Goal: Check status: Check status

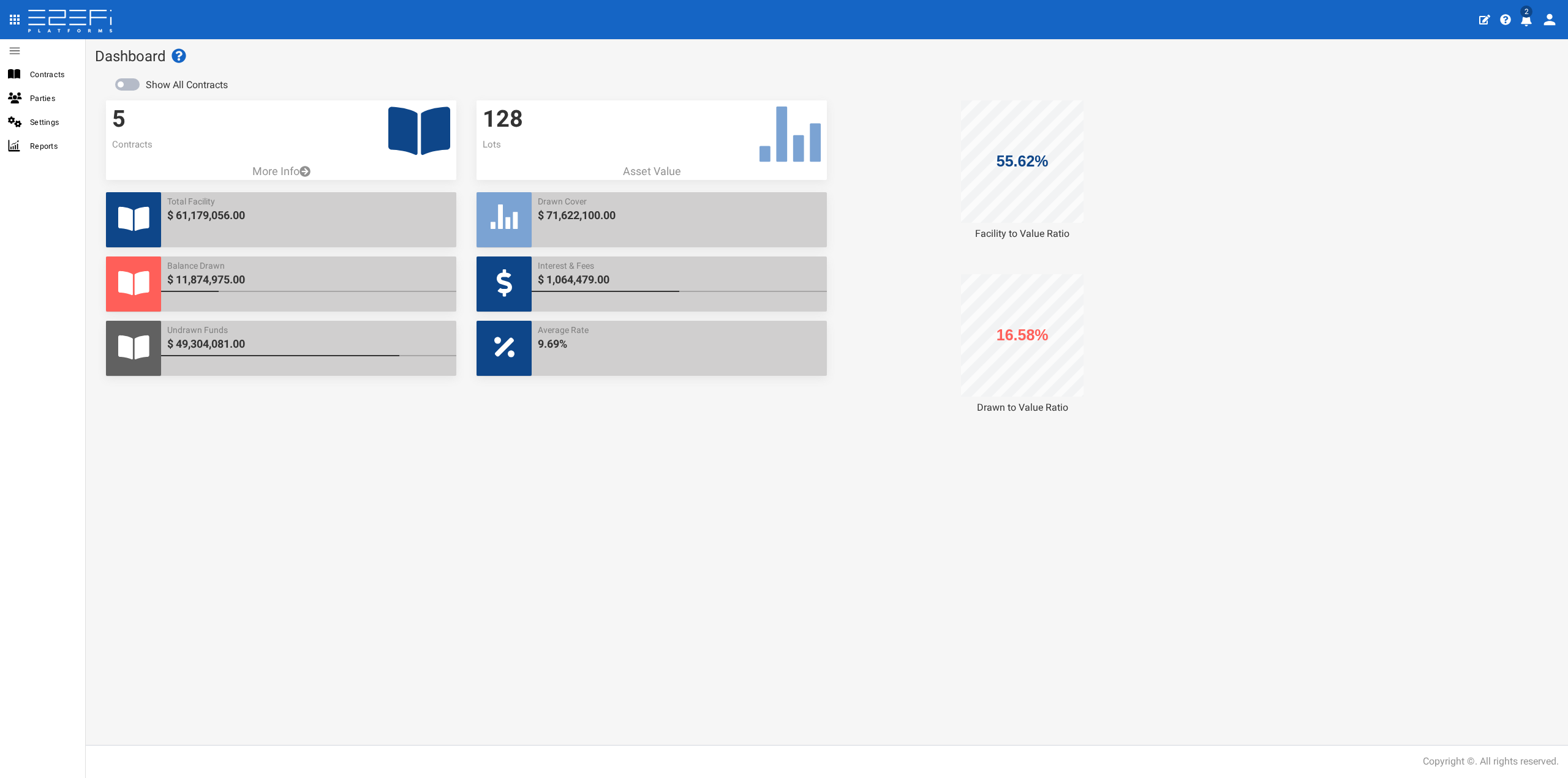
click at [1522, 20] on icon "profile" at bounding box center [1526, 20] width 11 height 12
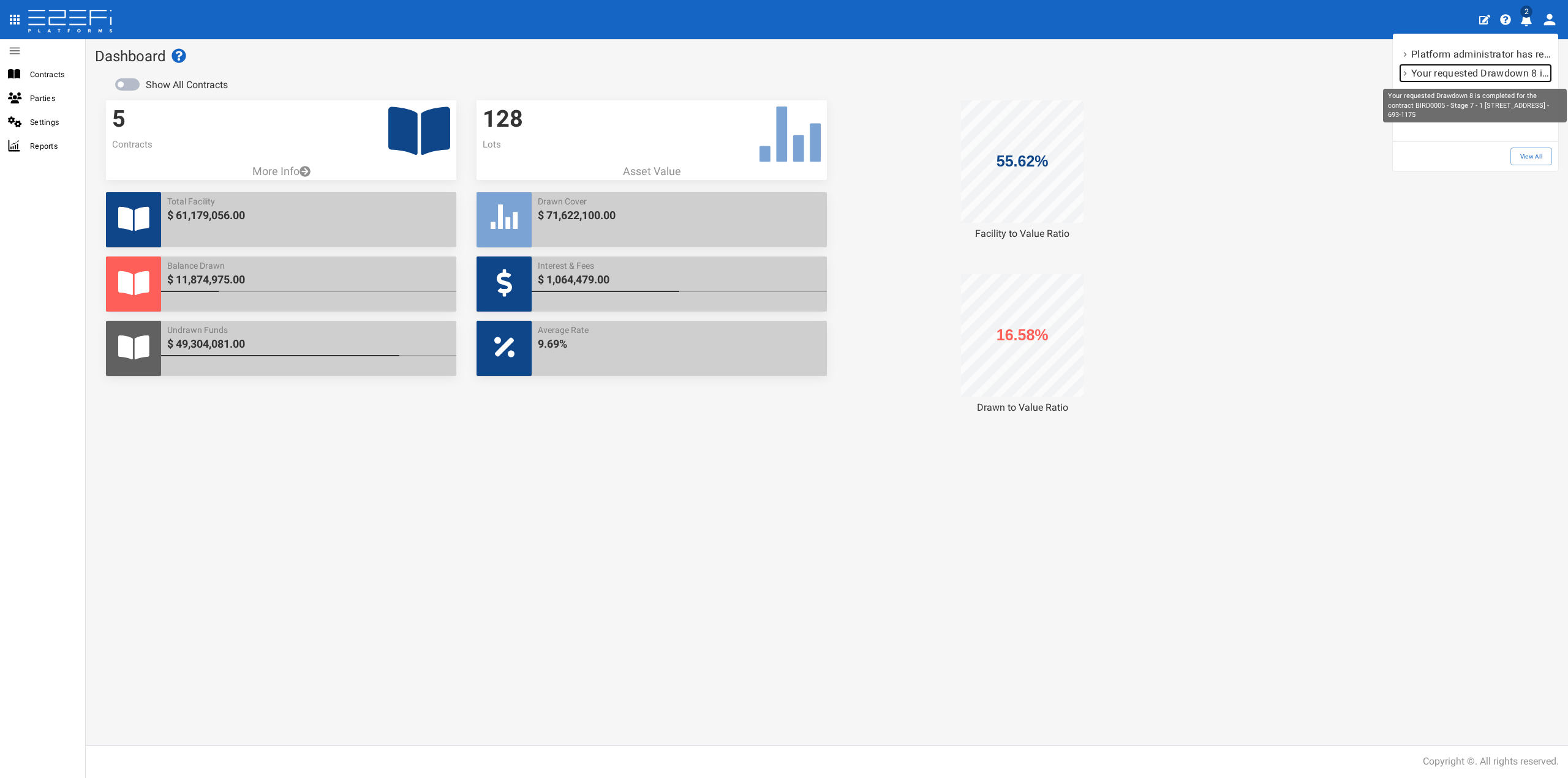
click at [1457, 75] on p "Your requested Drawdown 8 is completed for the contract BIRD0005 - Stage 7 - 1 …" at bounding box center [1480, 73] width 139 height 14
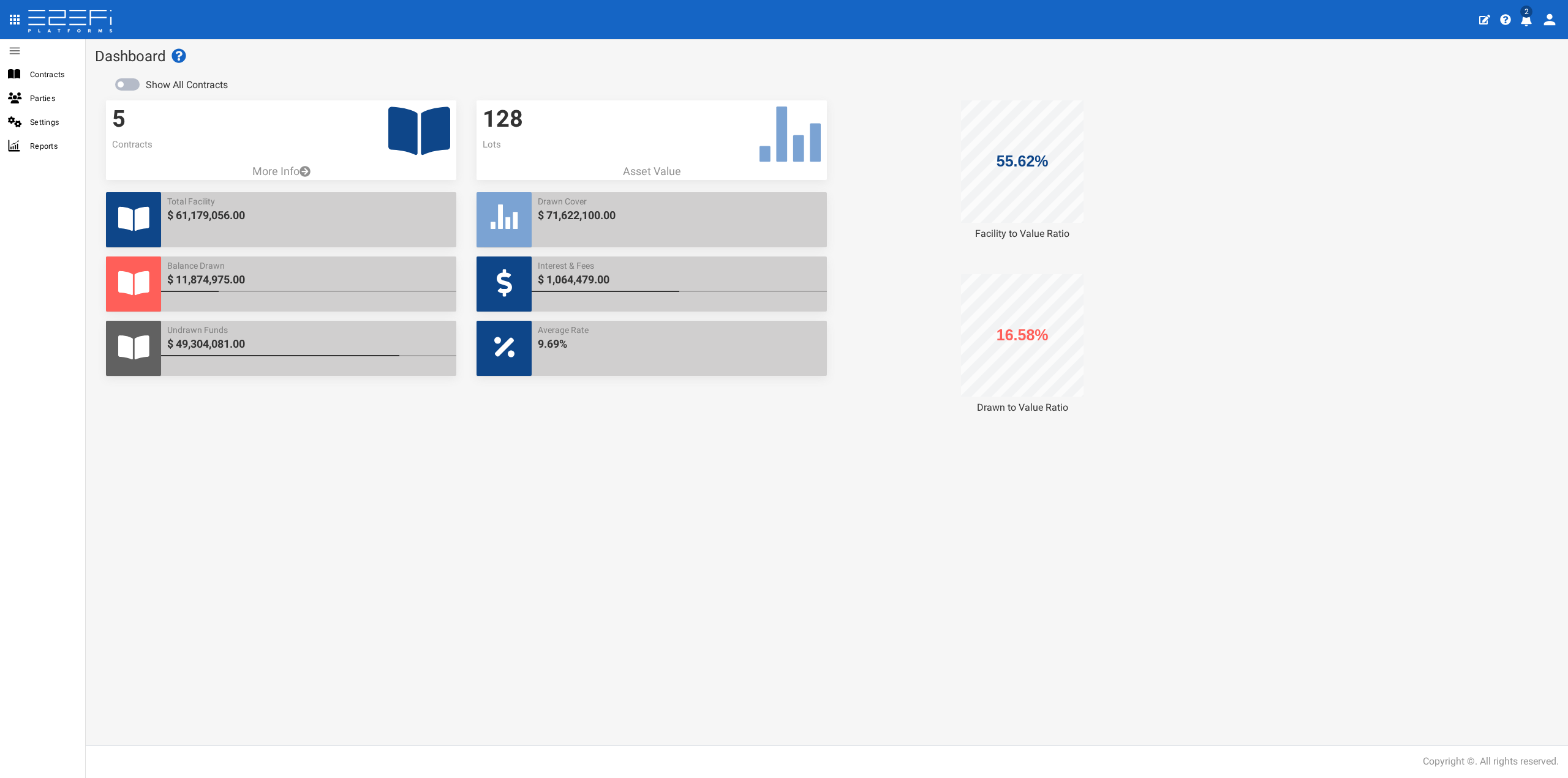
click at [1527, 21] on icon "profile" at bounding box center [1526, 20] width 11 height 12
click at [1524, 152] on link "View All" at bounding box center [1531, 156] width 42 height 18
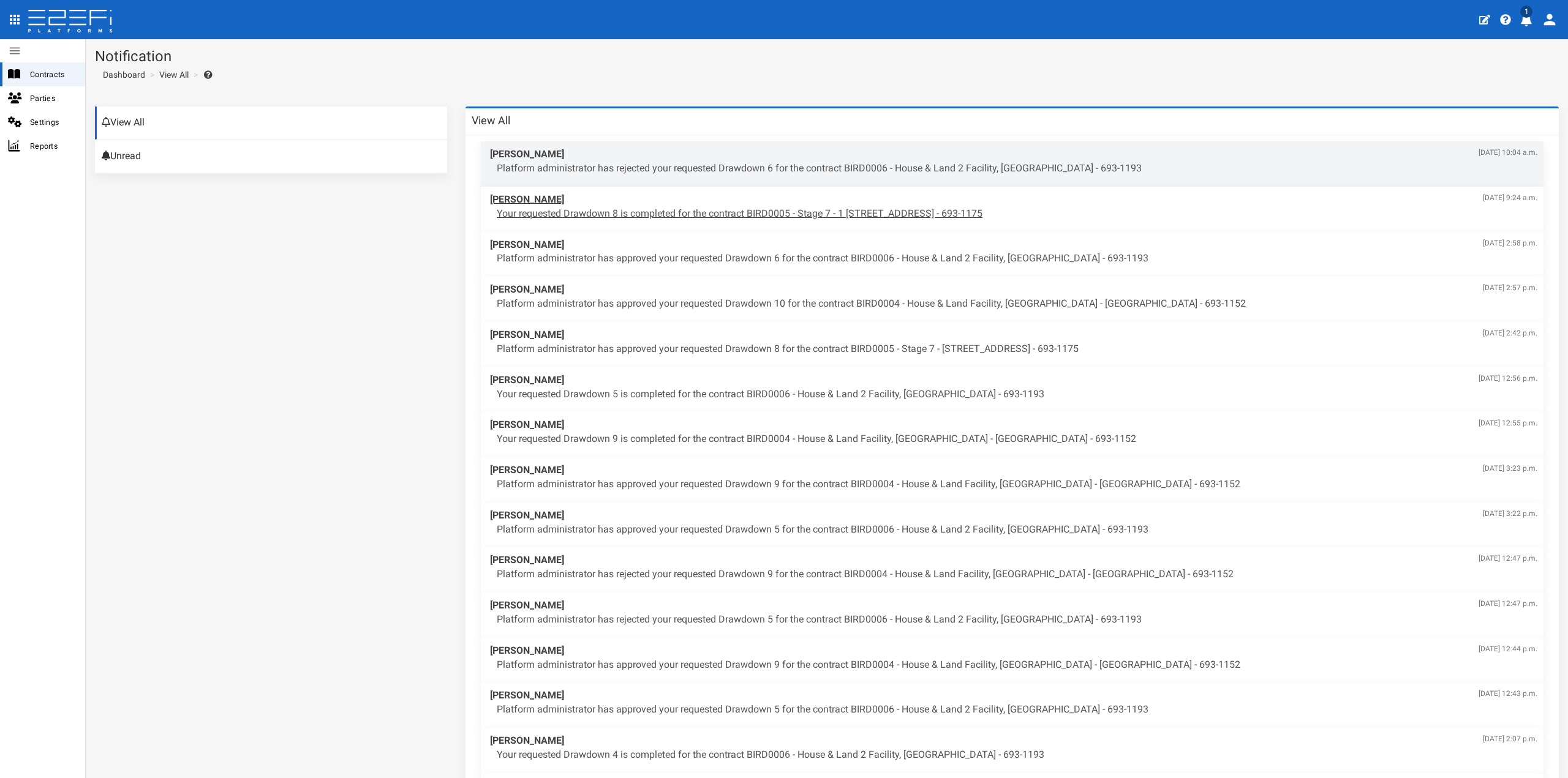
click at [647, 221] on p "Your requested Drawdown 8 is completed for the contract BIRD0005 - Stage 7 - 1 …" at bounding box center [1017, 214] width 1040 height 14
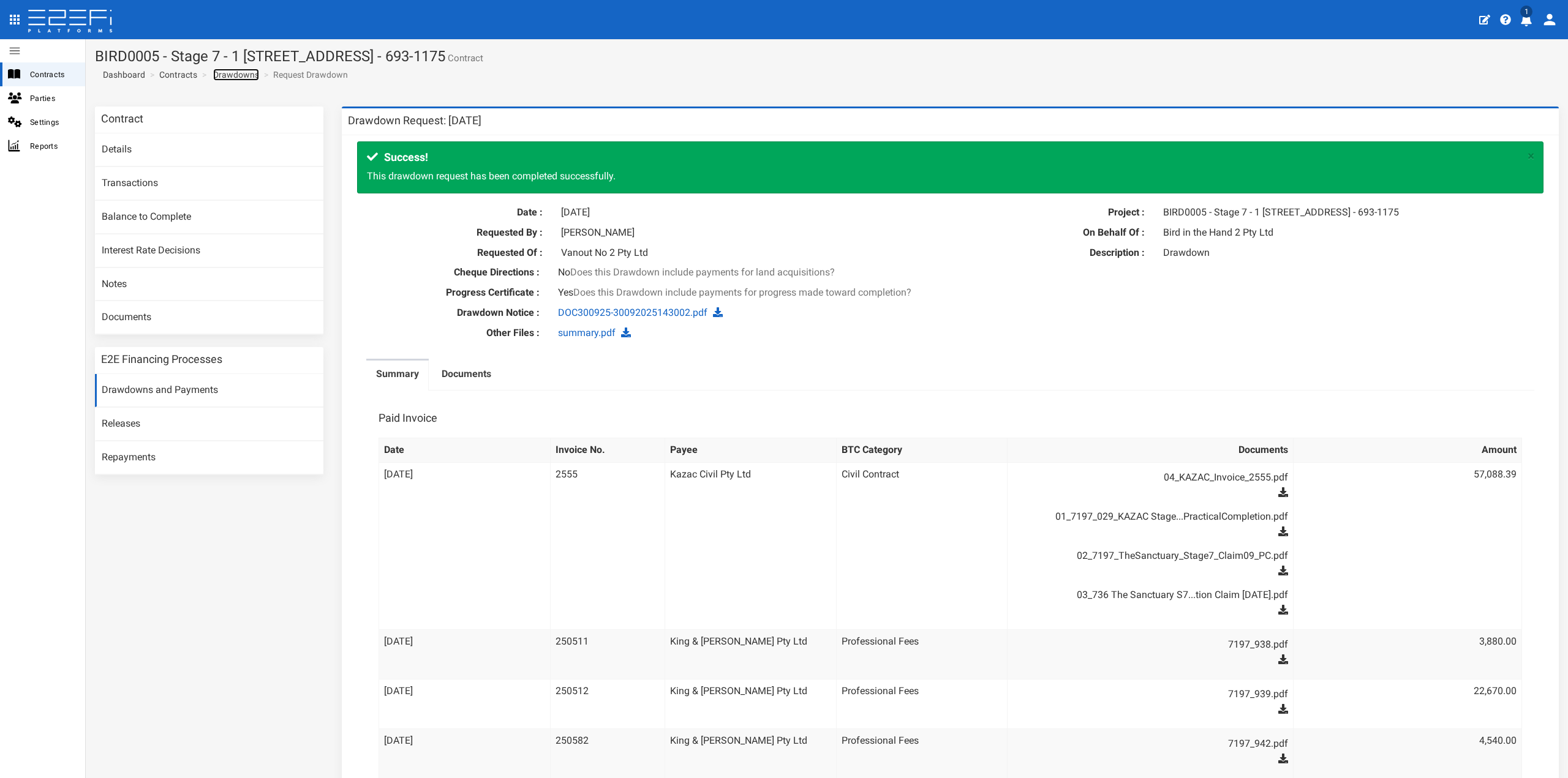
click at [224, 71] on link "Drawdowns" at bounding box center [236, 75] width 46 height 12
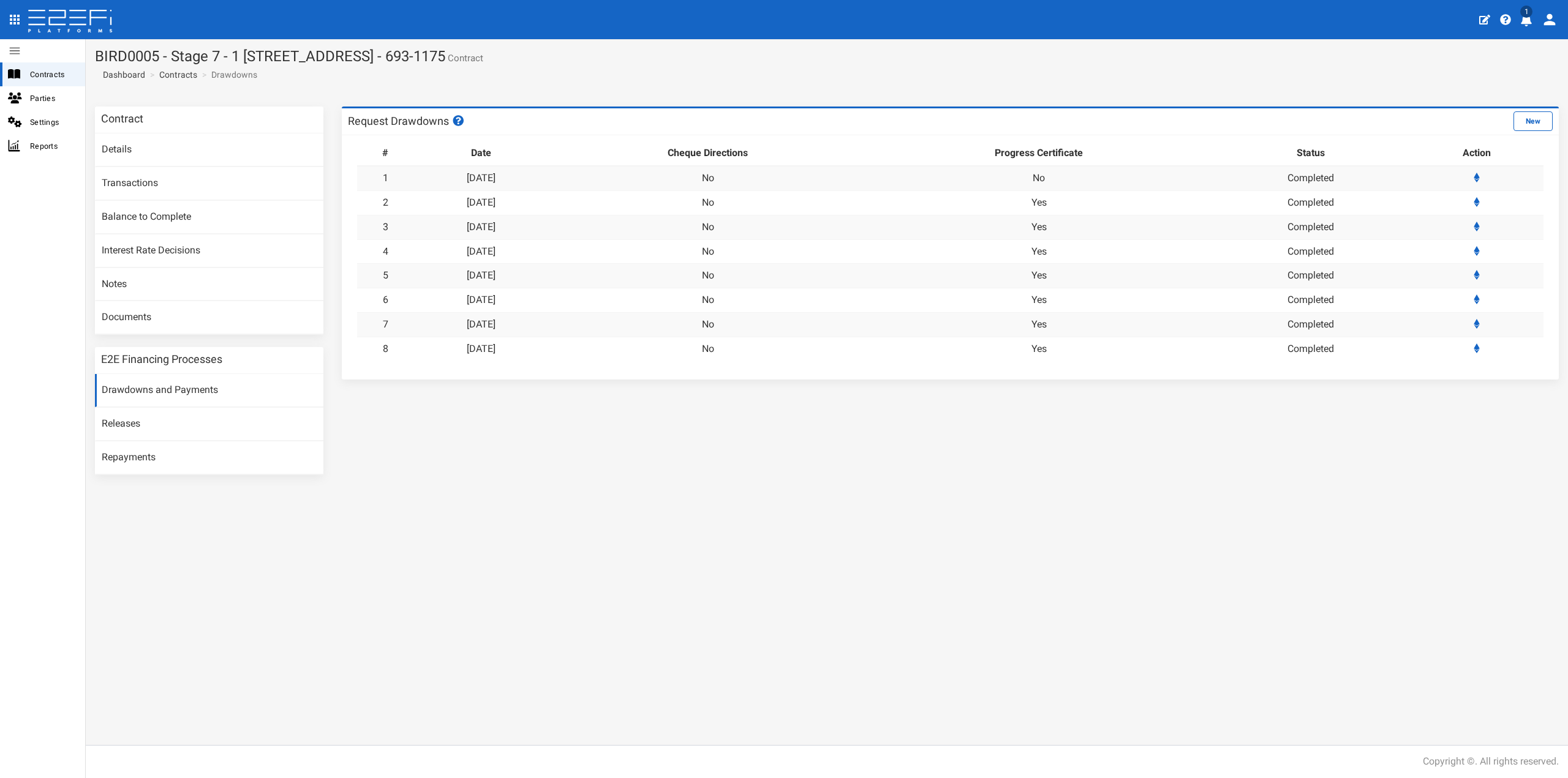
click at [1522, 28] on button "1" at bounding box center [1527, 19] width 24 height 30
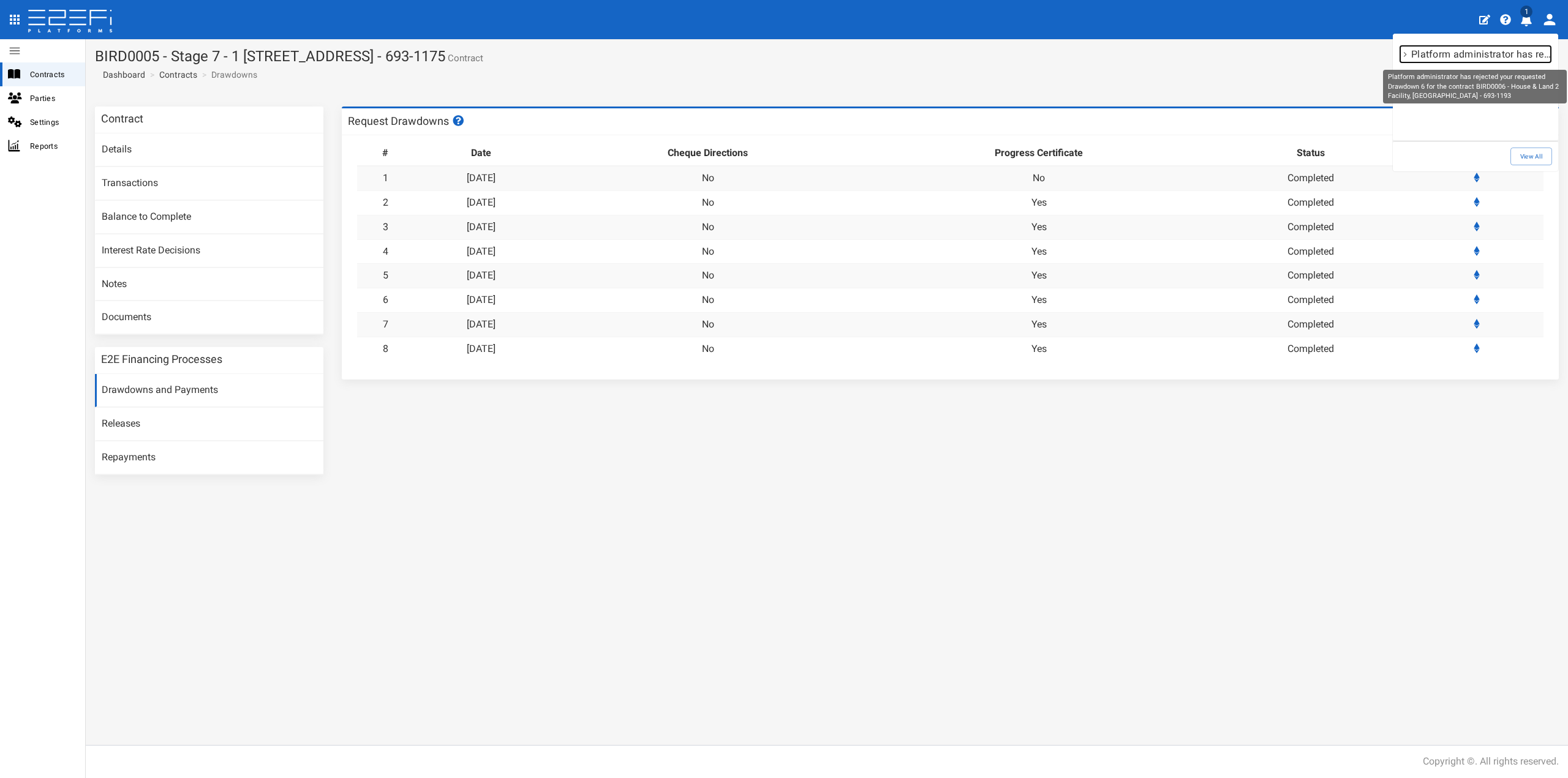
click at [1474, 59] on p "Platform administrator has rejected your requested Drawdown 6 for the contract …" at bounding box center [1480, 54] width 139 height 14
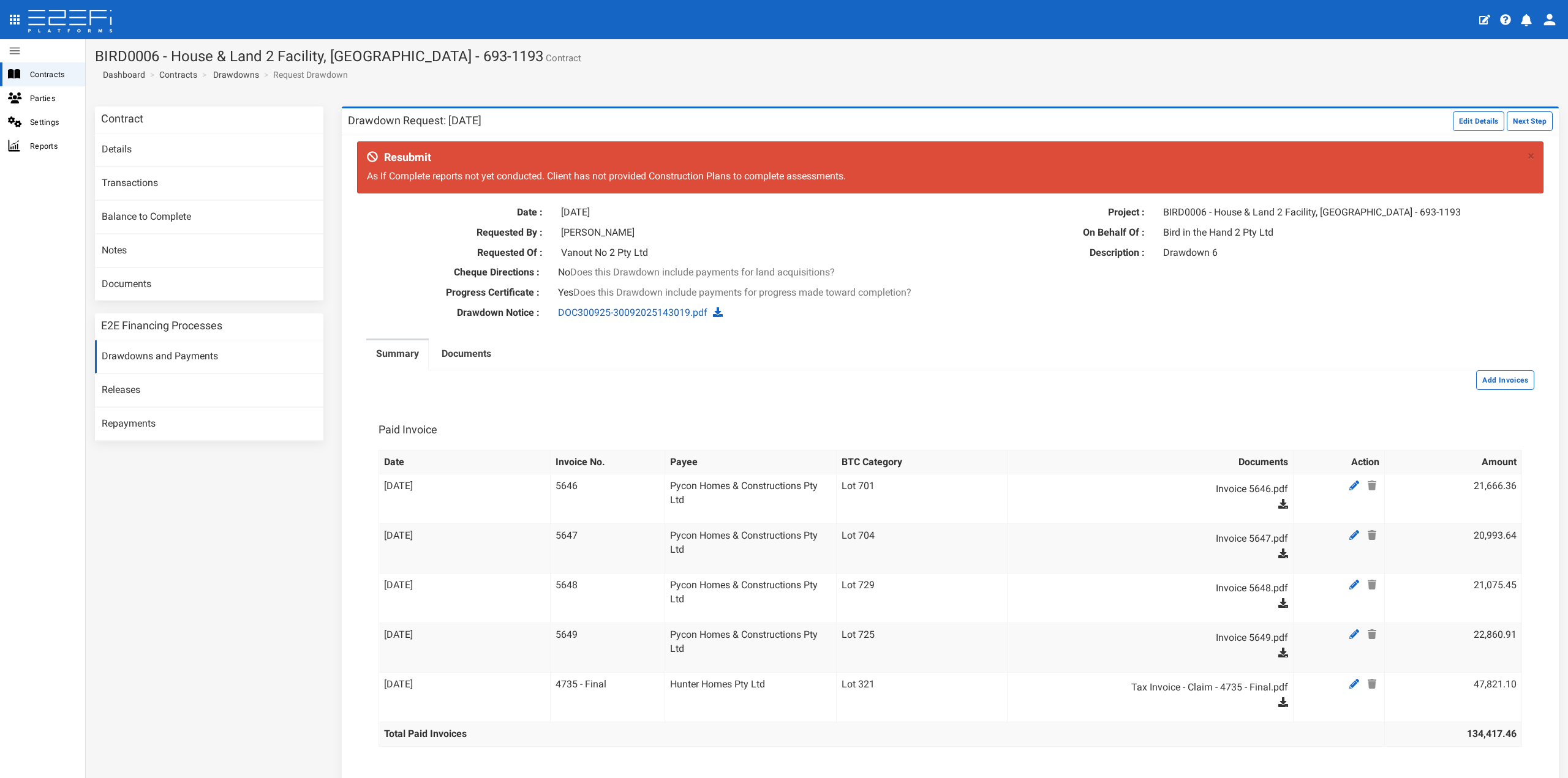
scroll to position [62, 0]
